Goal: Task Accomplishment & Management: Use online tool/utility

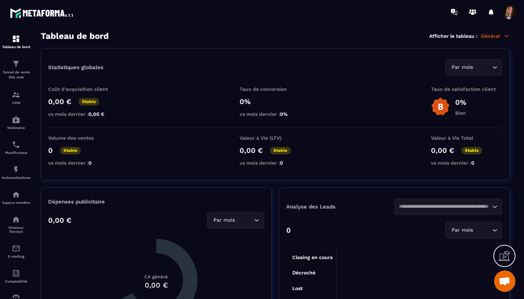
scroll to position [3050, 0]
click at [17, 97] on img at bounding box center [16, 94] width 9 height 9
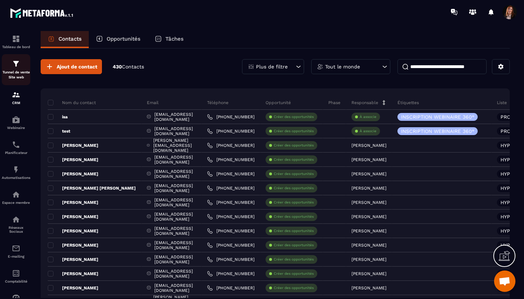
click at [17, 65] on img at bounding box center [16, 63] width 9 height 9
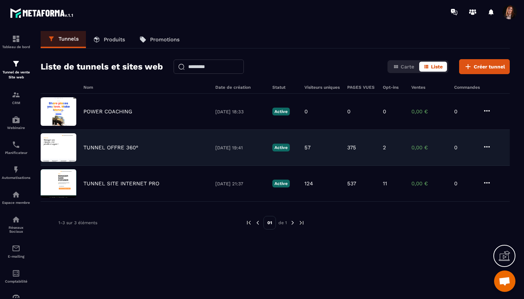
click at [122, 150] on p "TUNNEL OFFRE 360°" at bounding box center [110, 147] width 55 height 6
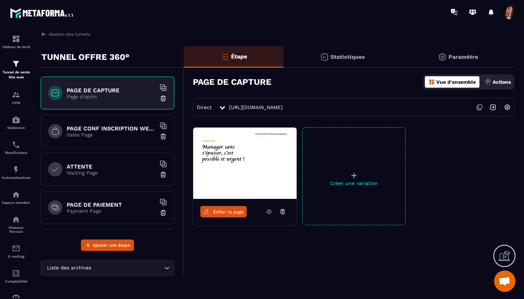
click at [224, 215] on link "Éditer la page" at bounding box center [223, 211] width 46 height 11
